Goal: Information Seeking & Learning: Learn about a topic

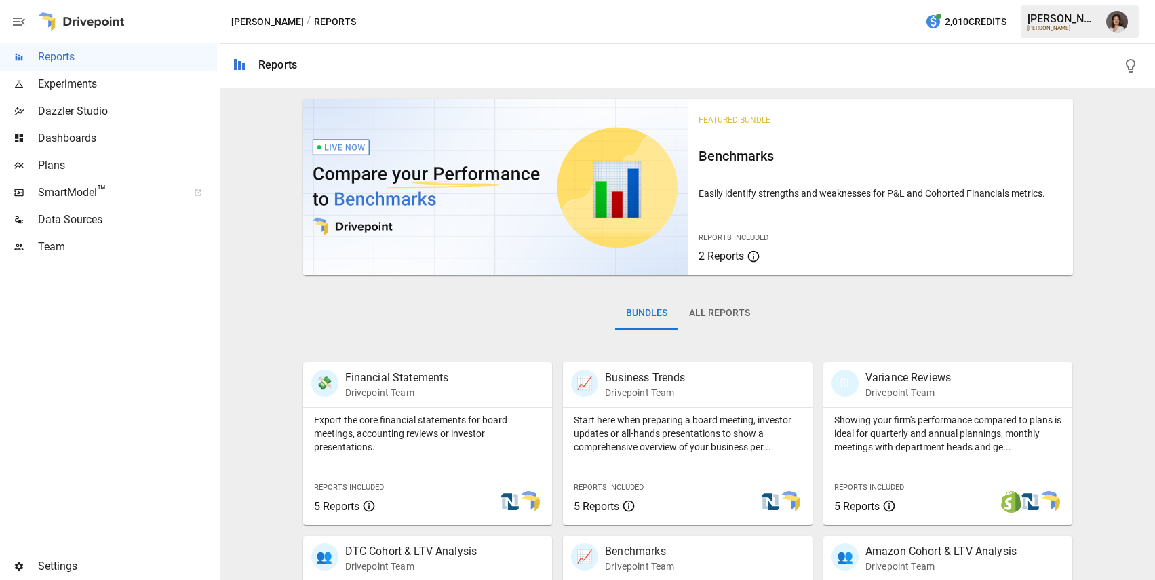
click at [138, 169] on span "Plans" at bounding box center [127, 165] width 179 height 16
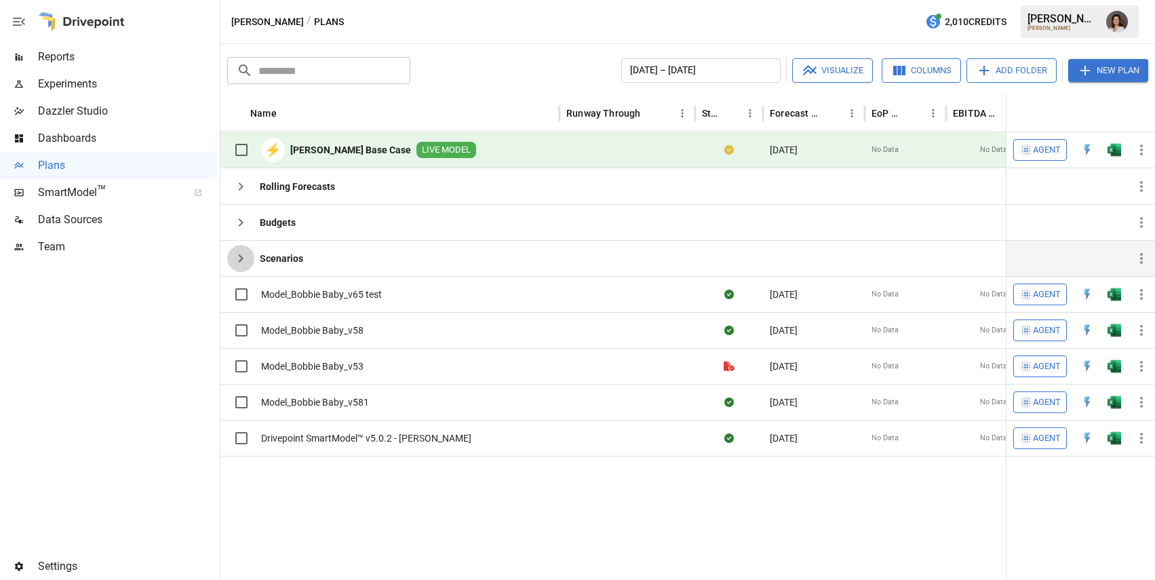
click at [241, 254] on icon "button" at bounding box center [241, 258] width 16 height 16
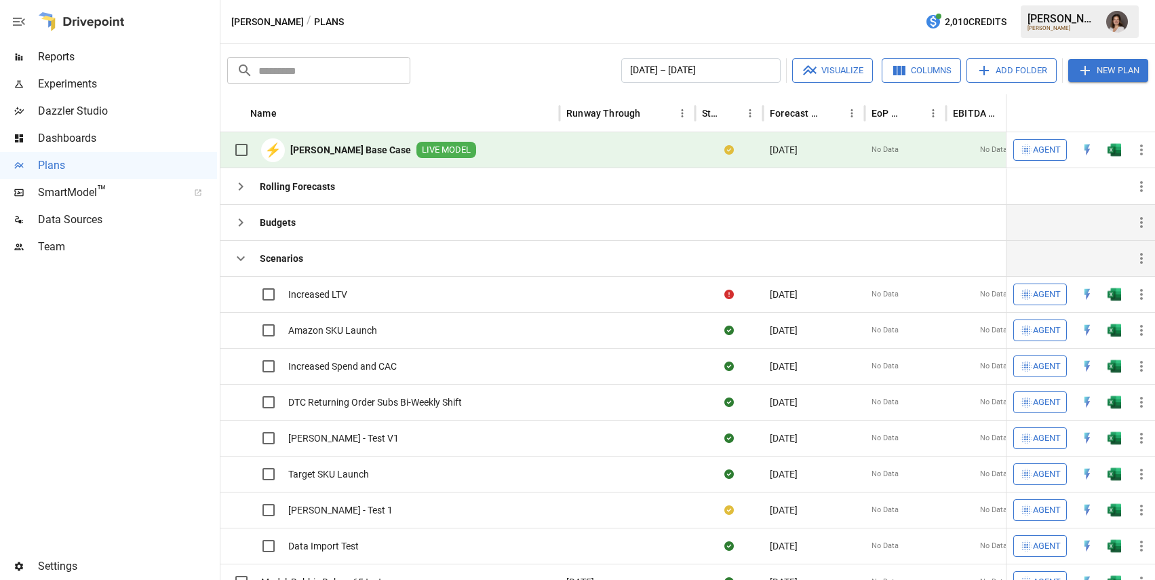
click at [239, 224] on icon "button" at bounding box center [241, 222] width 5 height 8
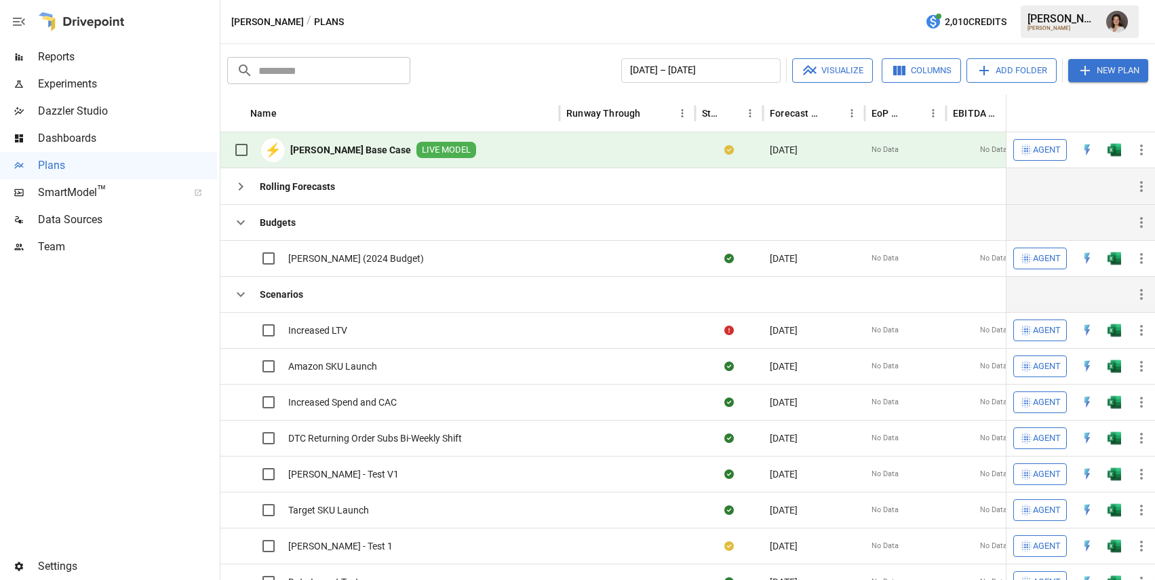
click at [240, 185] on icon "button" at bounding box center [241, 186] width 16 height 16
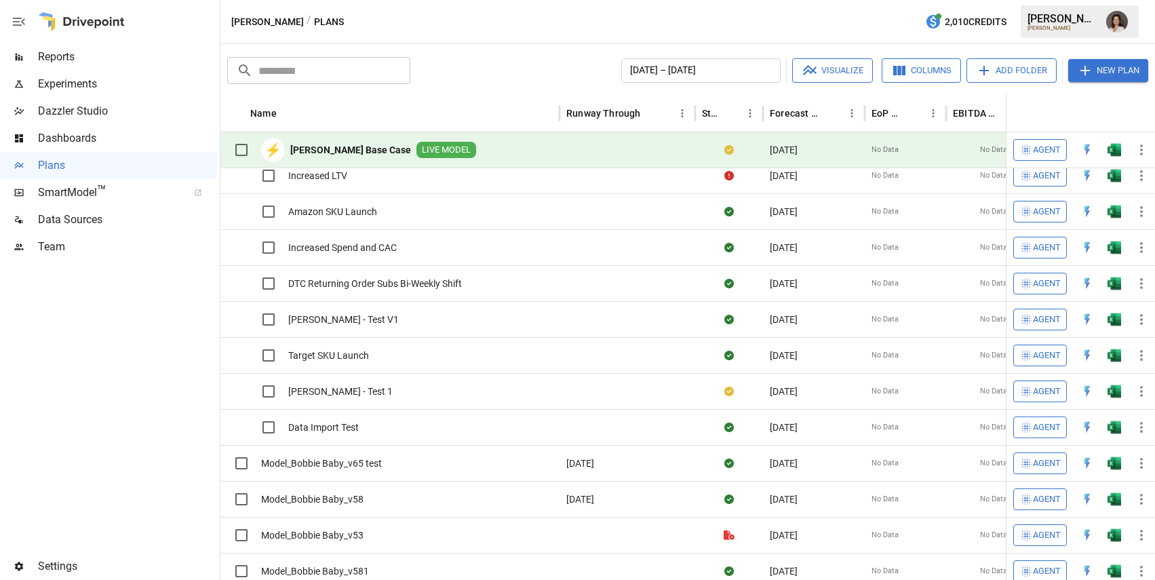
scroll to position [169, 0]
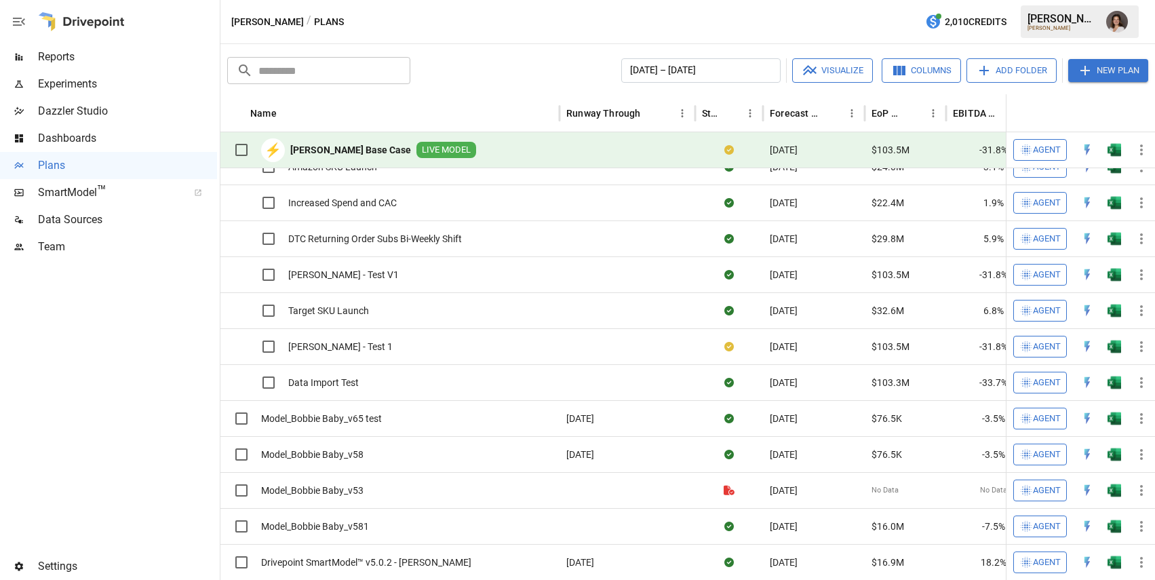
click at [137, 56] on span "Reports" at bounding box center [127, 57] width 179 height 16
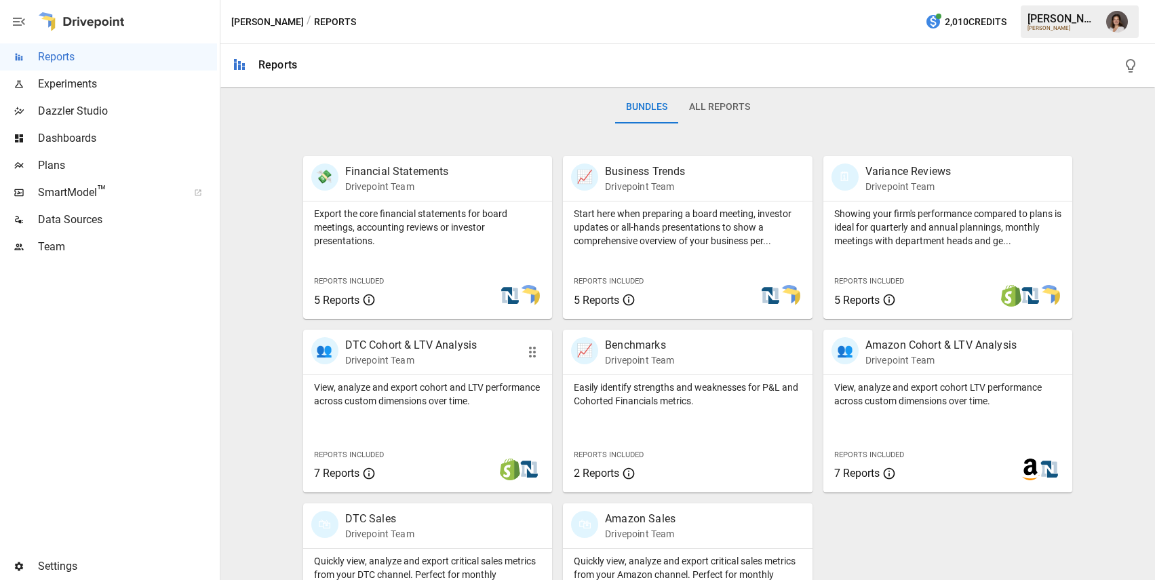
scroll to position [239, 0]
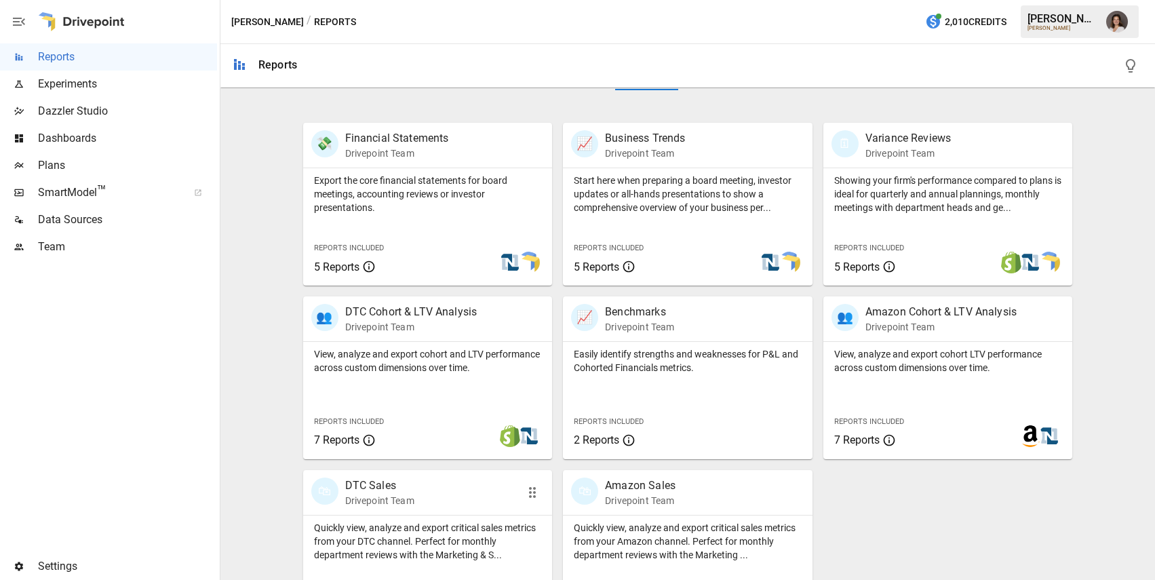
click at [428, 555] on p "Quickly view, analyze and export critical sales metrics from your DTC channel. …" at bounding box center [428, 541] width 228 height 41
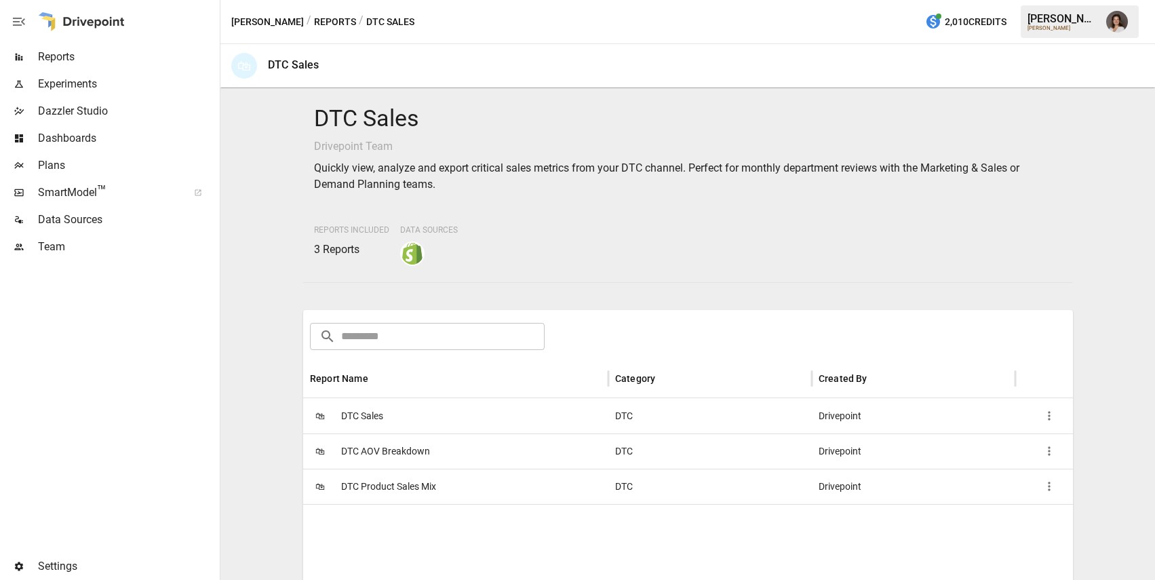
click at [521, 421] on div "🛍 DTC Sales" at bounding box center [455, 415] width 305 height 35
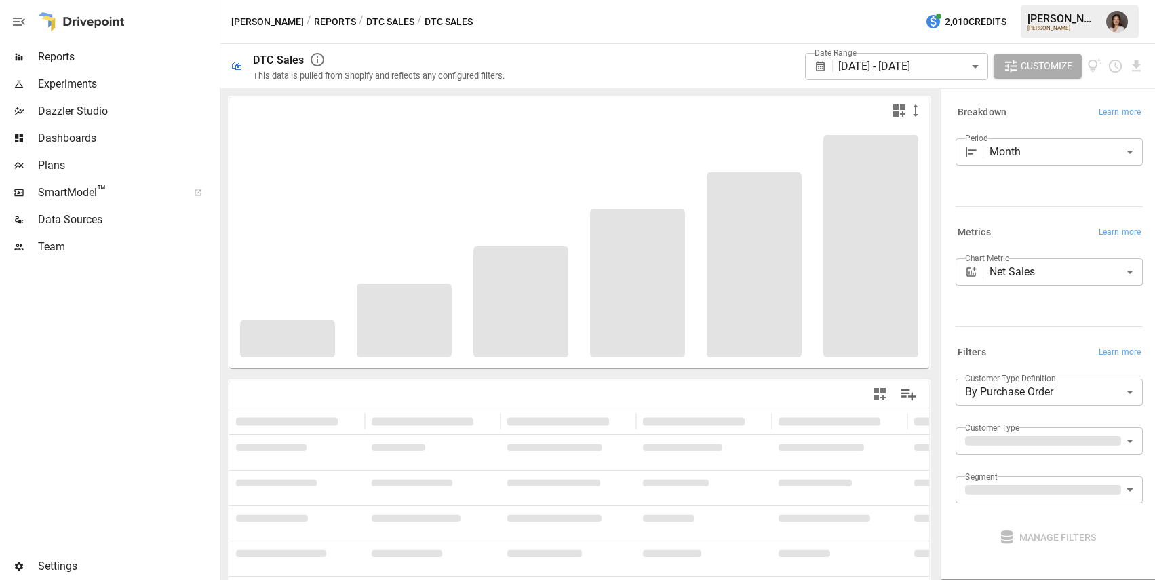
click at [1042, 0] on body "**********" at bounding box center [577, 0] width 1155 height 0
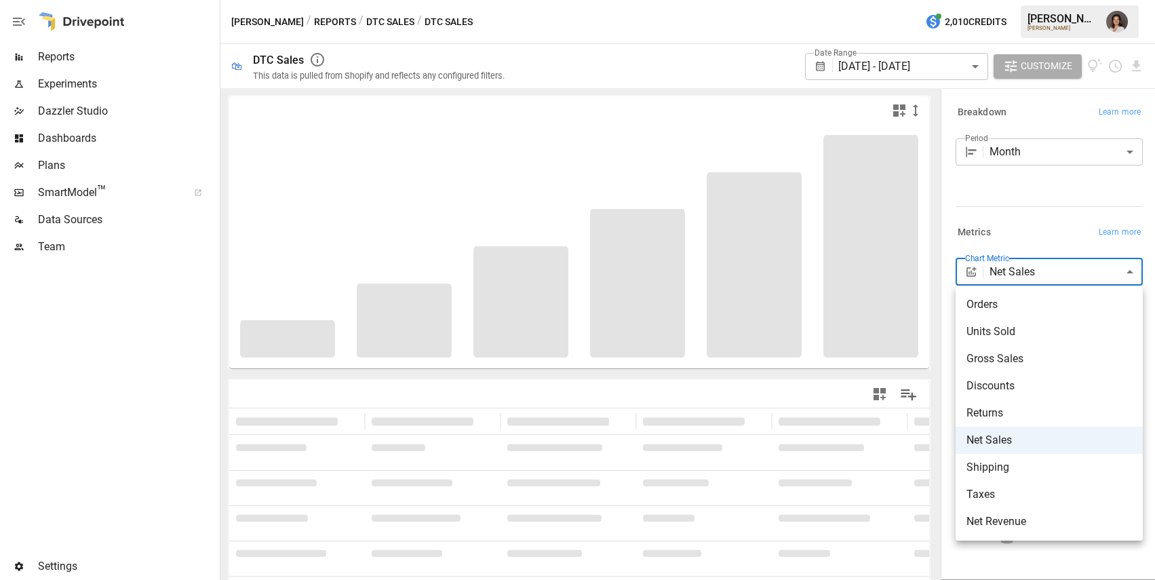
click at [1041, 234] on div at bounding box center [577, 290] width 1155 height 580
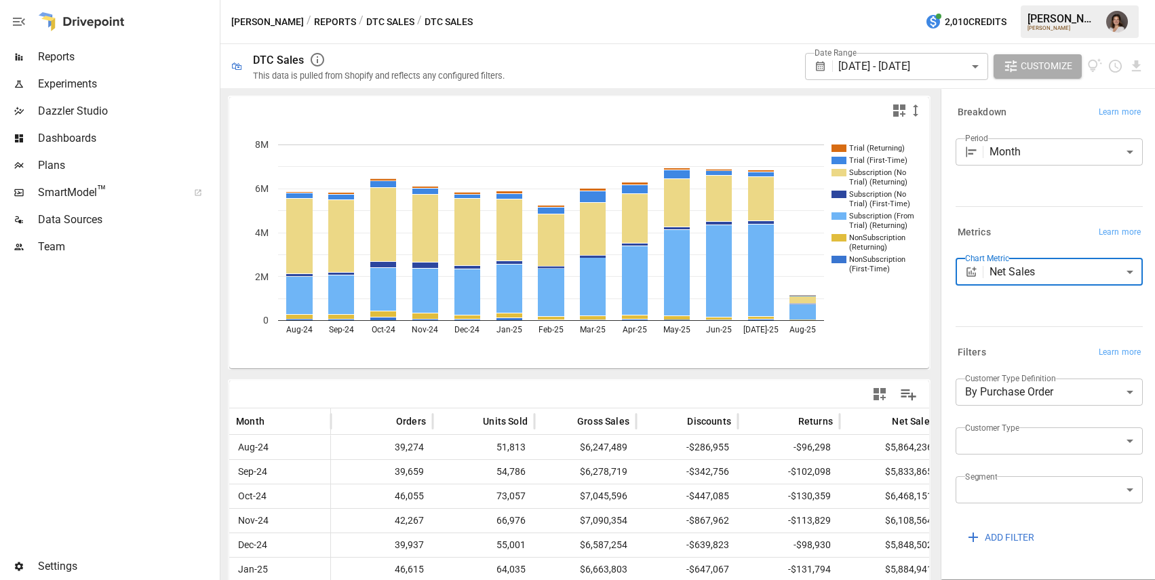
click at [1016, 0] on body "Reports Experiments Dazzler Studio Dashboards Plans SmartModel ™ Data Sources T…" at bounding box center [577, 0] width 1155 height 0
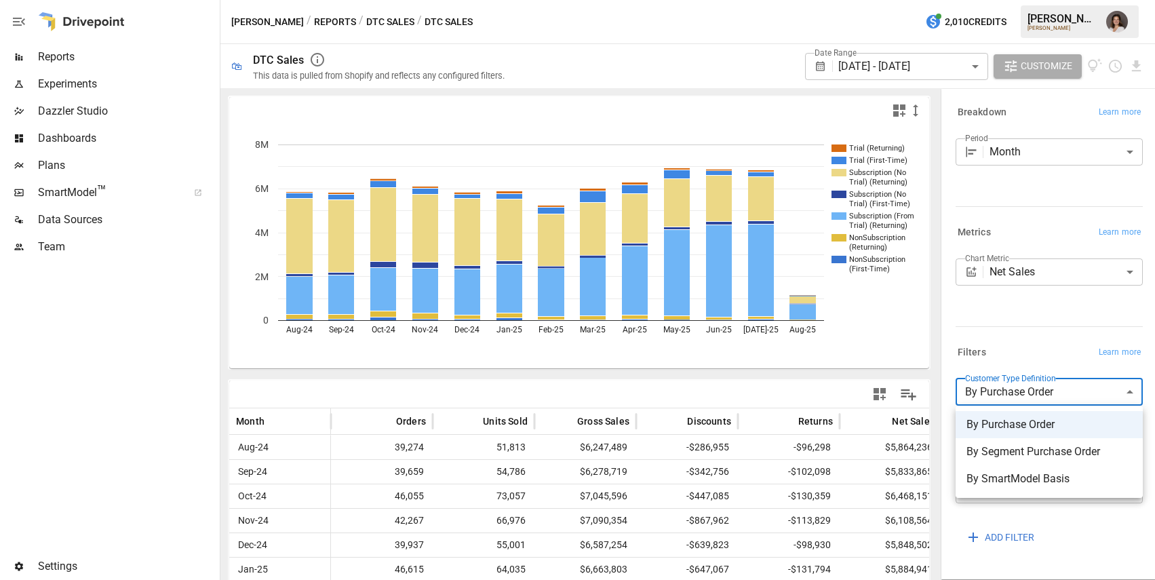
click at [1040, 353] on div at bounding box center [577, 290] width 1155 height 580
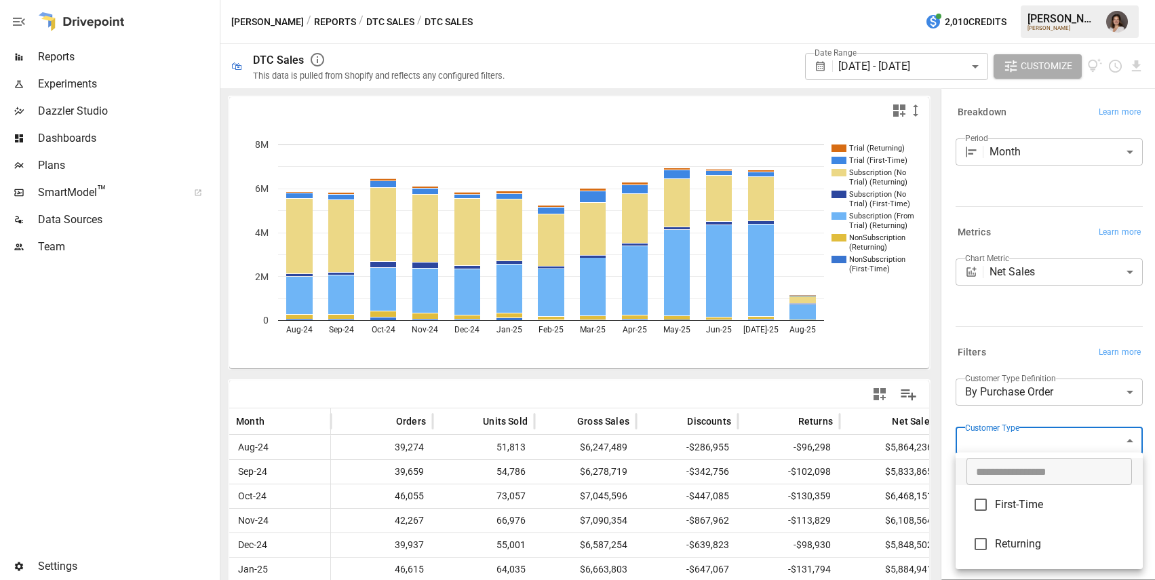
click at [1034, 0] on body "Reports Experiments Dazzler Studio Dashboards Plans SmartModel ™ Data Sources T…" at bounding box center [577, 0] width 1155 height 0
click at [1051, 405] on div at bounding box center [577, 290] width 1155 height 580
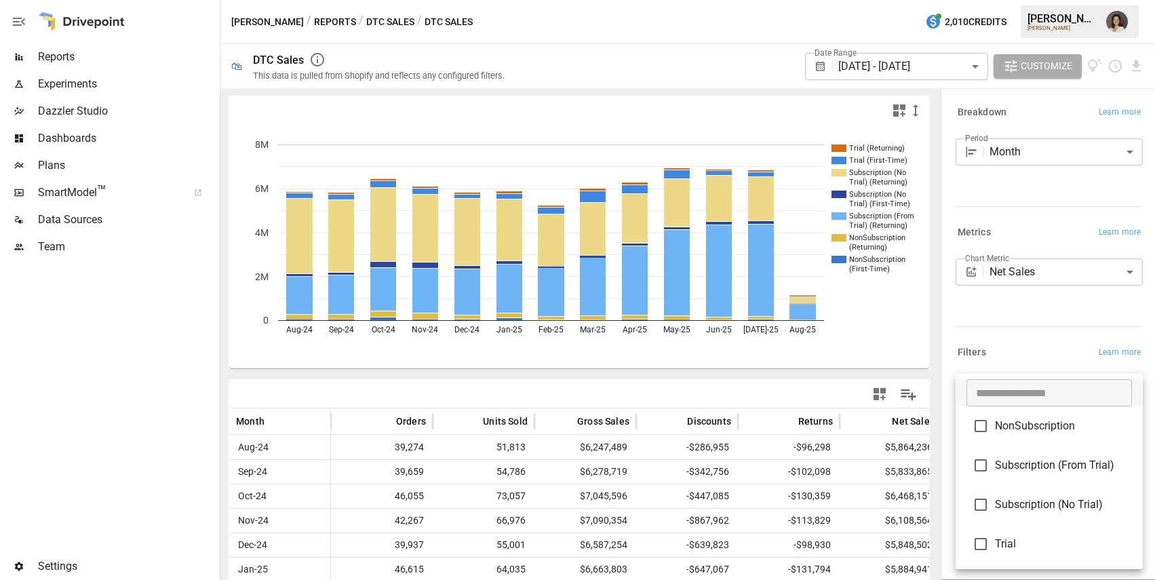
click at [1022, 0] on body "Reports Experiments Dazzler Studio Dashboards Plans SmartModel ™ Data Sources T…" at bounding box center [577, 0] width 1155 height 0
click at [1051, 344] on div at bounding box center [577, 290] width 1155 height 580
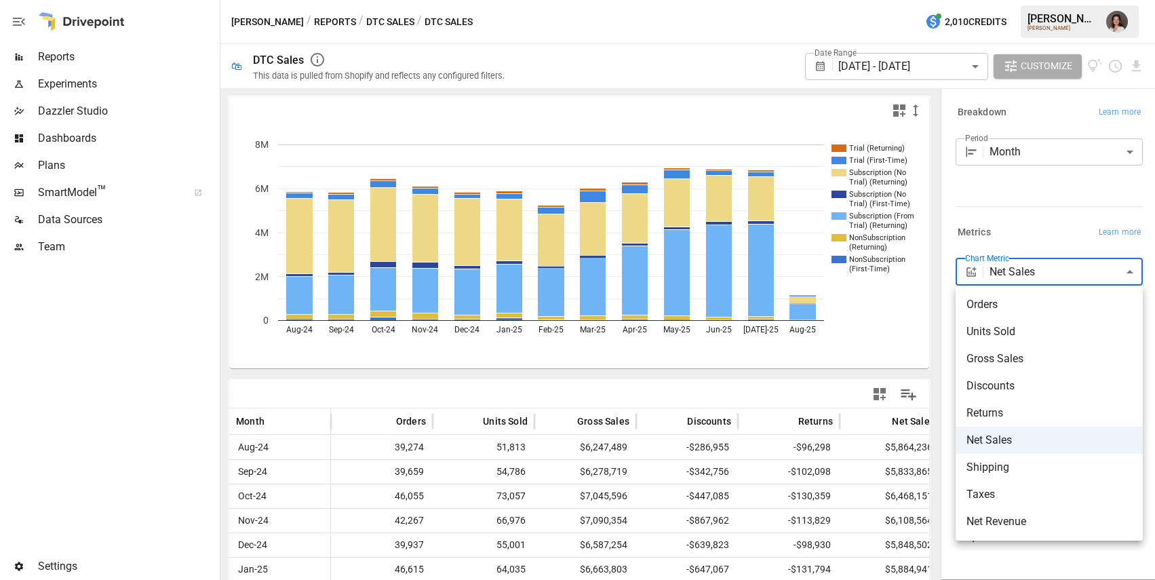
click at [1033, 0] on body "Reports Experiments Dazzler Studio Dashboards Plans SmartModel ™ Data Sources T…" at bounding box center [577, 0] width 1155 height 0
click at [1031, 239] on div at bounding box center [577, 290] width 1155 height 580
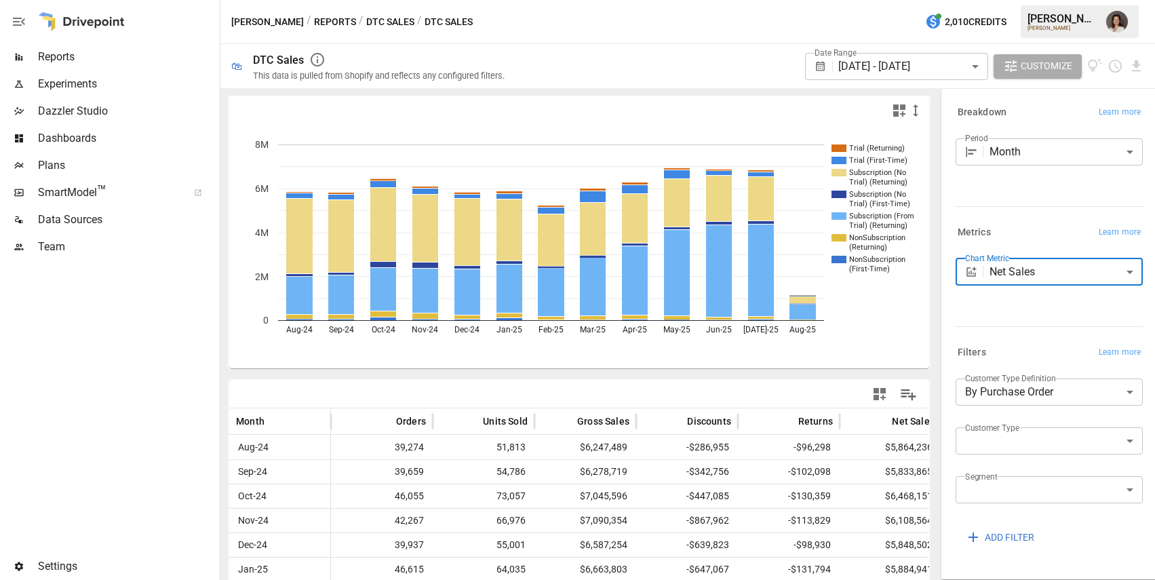
click at [366, 17] on button "DTC Sales" at bounding box center [390, 22] width 48 height 17
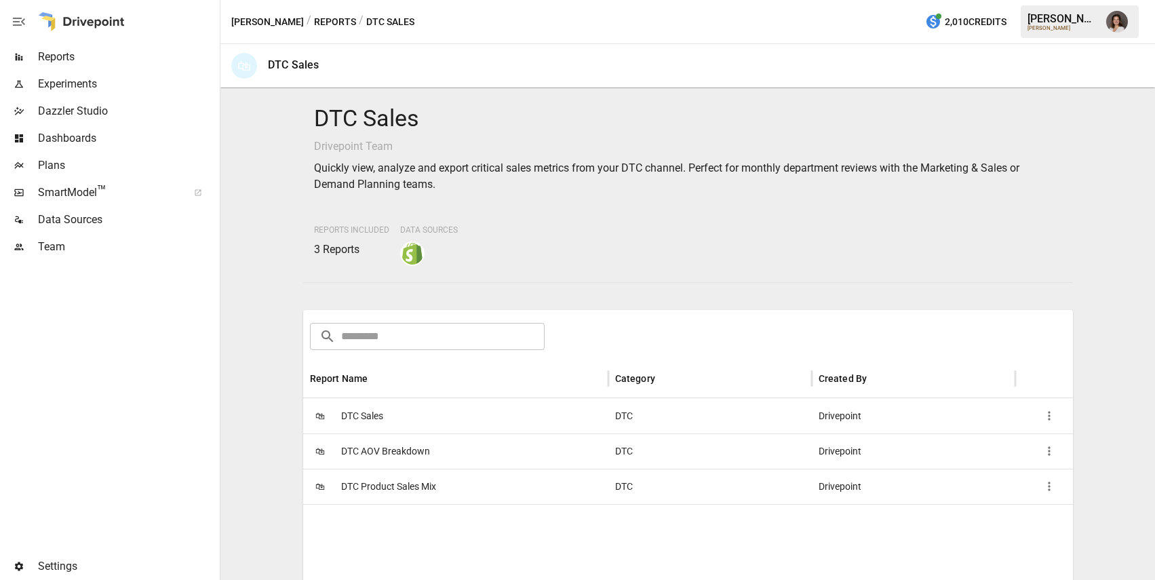
click at [451, 481] on div "🛍 DTC Product Sales Mix" at bounding box center [455, 485] width 305 height 35
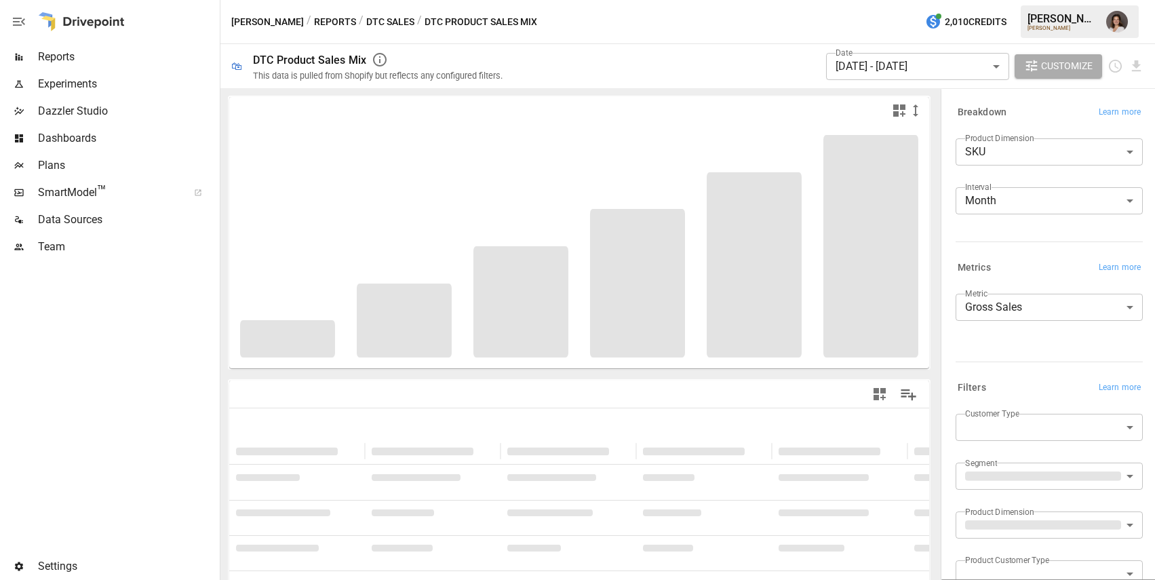
click at [1020, 0] on body "**********" at bounding box center [577, 0] width 1155 height 0
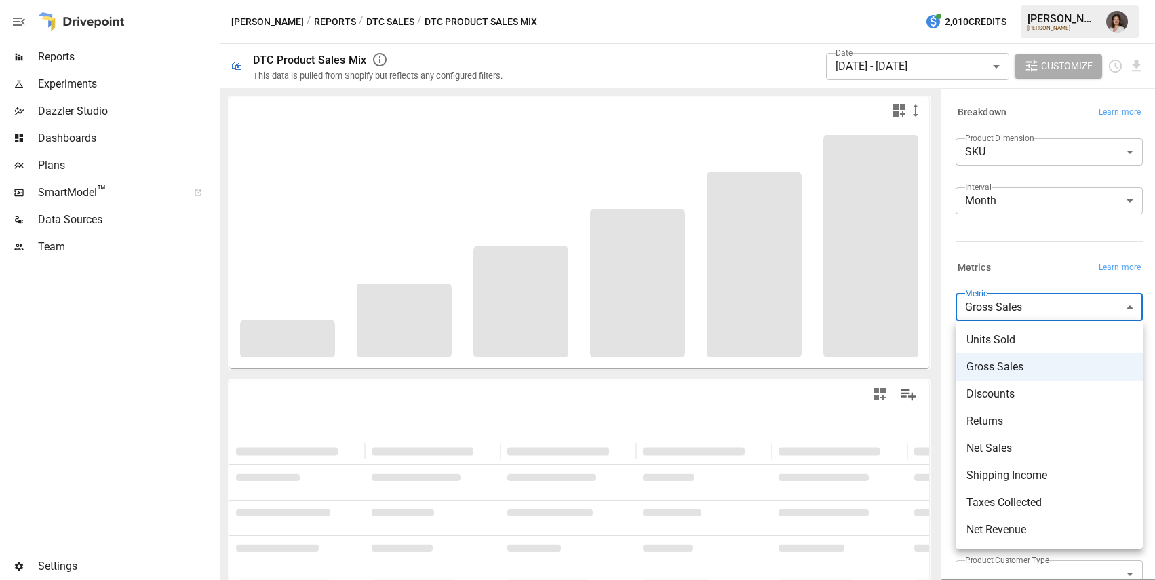
click at [1035, 263] on div at bounding box center [577, 290] width 1155 height 580
